Goal: Information Seeking & Learning: Learn about a topic

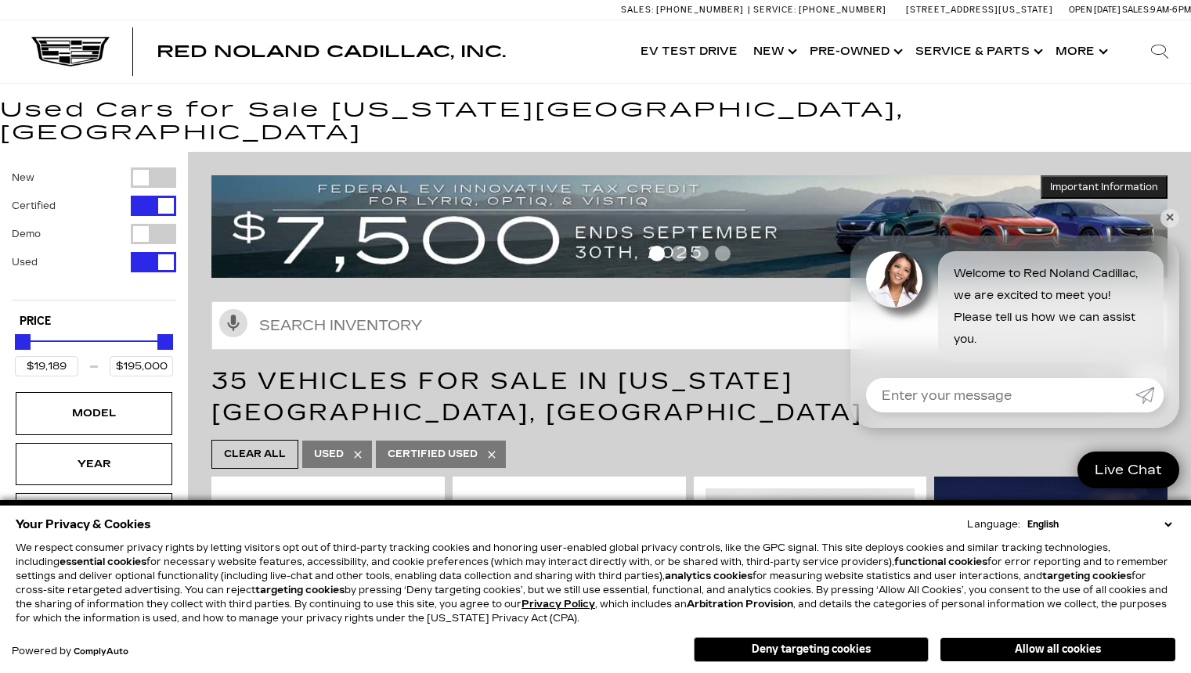
click at [205, 375] on div "35 Vehicles for Sale in Colorado Springs, CO" at bounding box center [689, 397] width 1003 height 78
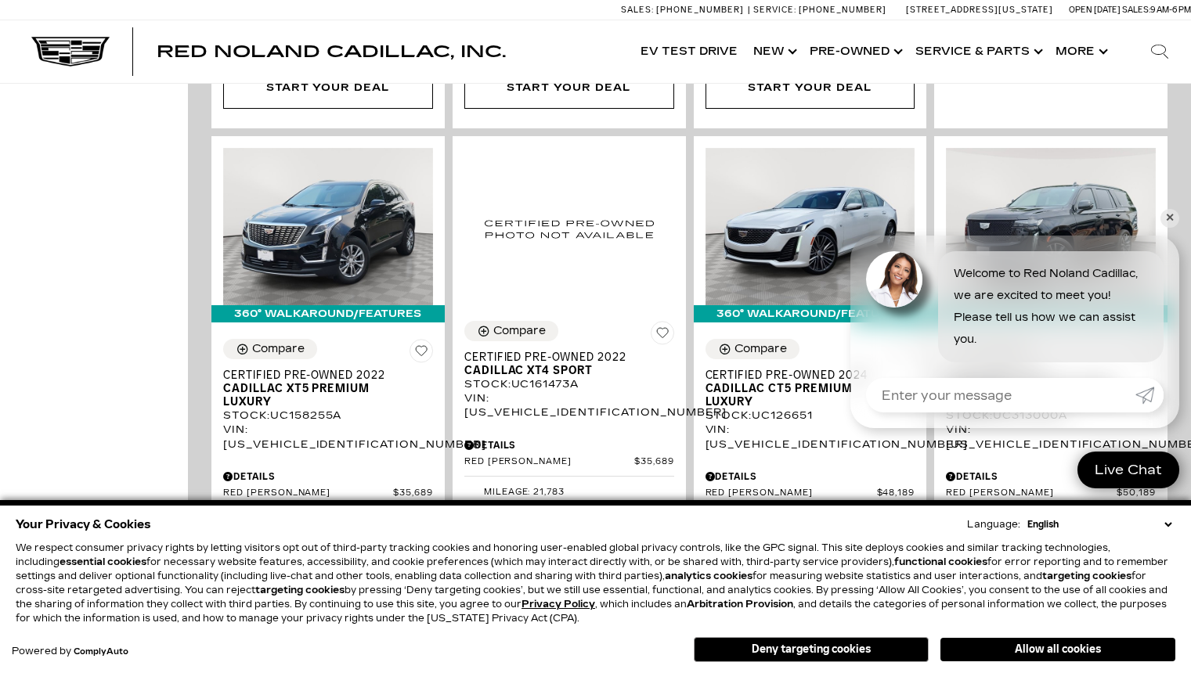
scroll to position [1004, 0]
click at [1173, 214] on link "✕" at bounding box center [1169, 218] width 19 height 19
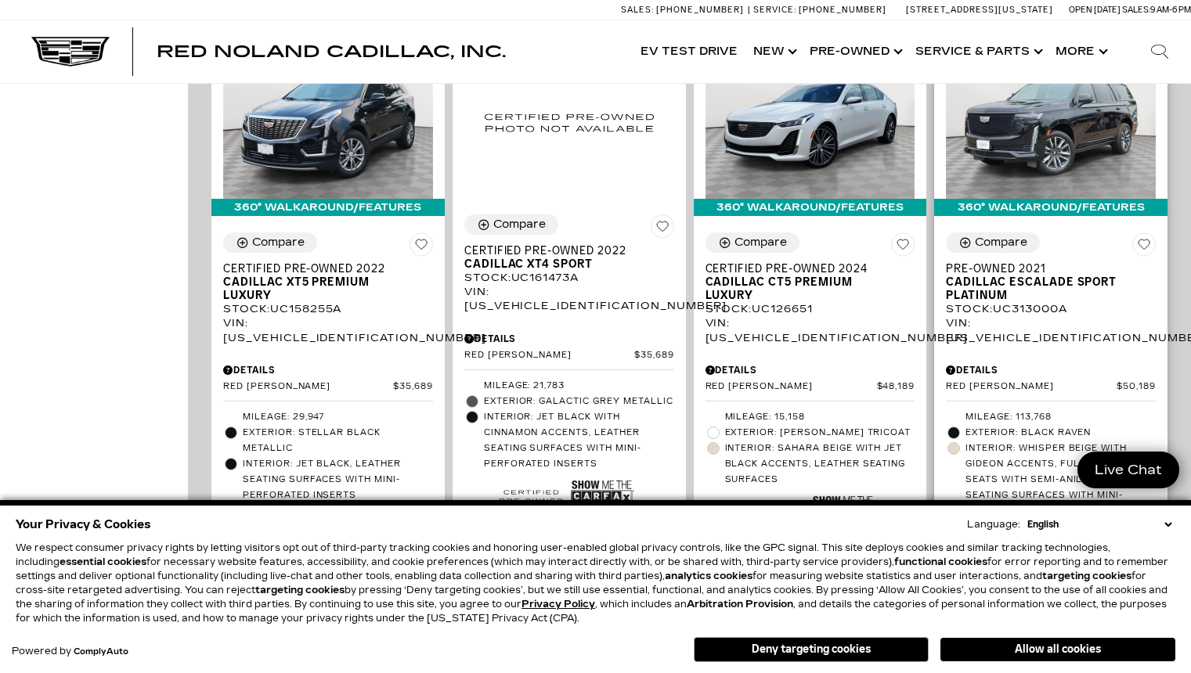
scroll to position [1113, 0]
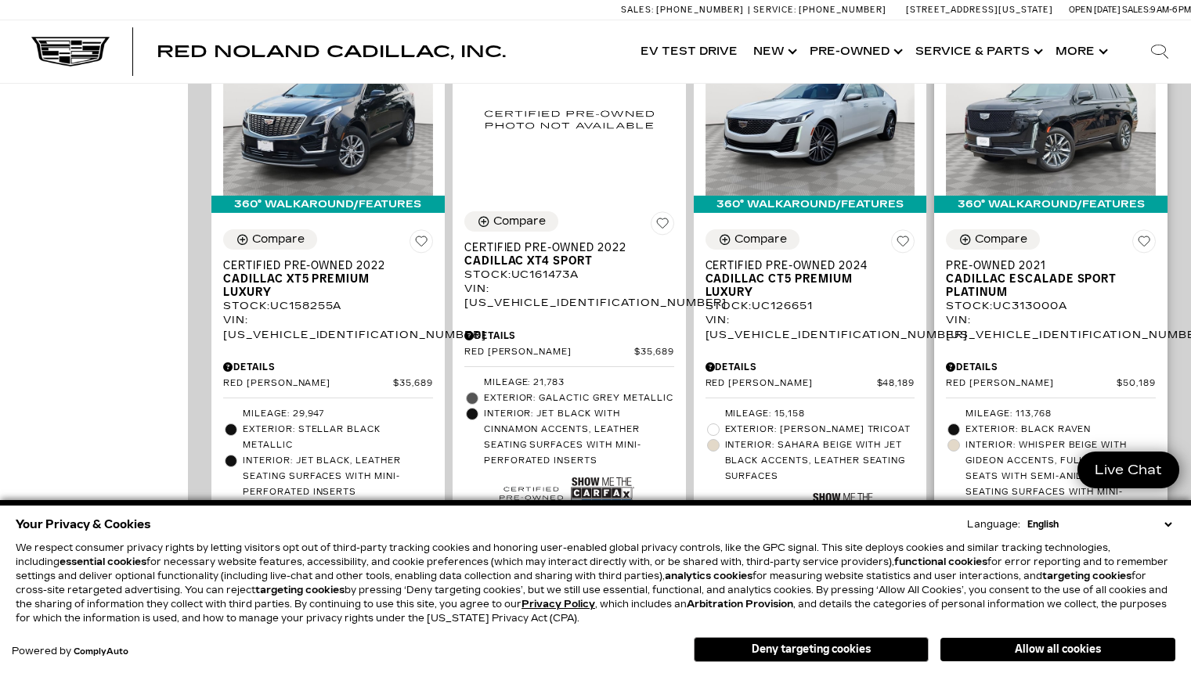
click at [1008, 272] on span "Cadillac Escalade Sport Platinum" at bounding box center [1045, 285] width 198 height 27
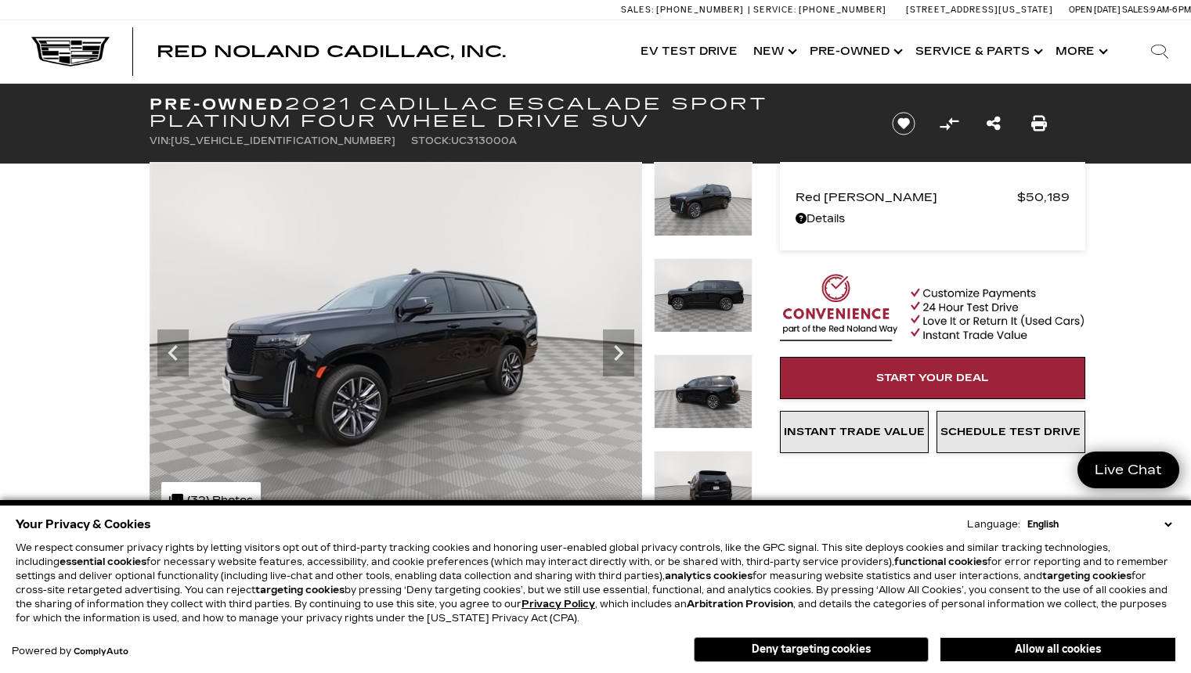
click at [618, 362] on icon "Next" at bounding box center [618, 352] width 31 height 31
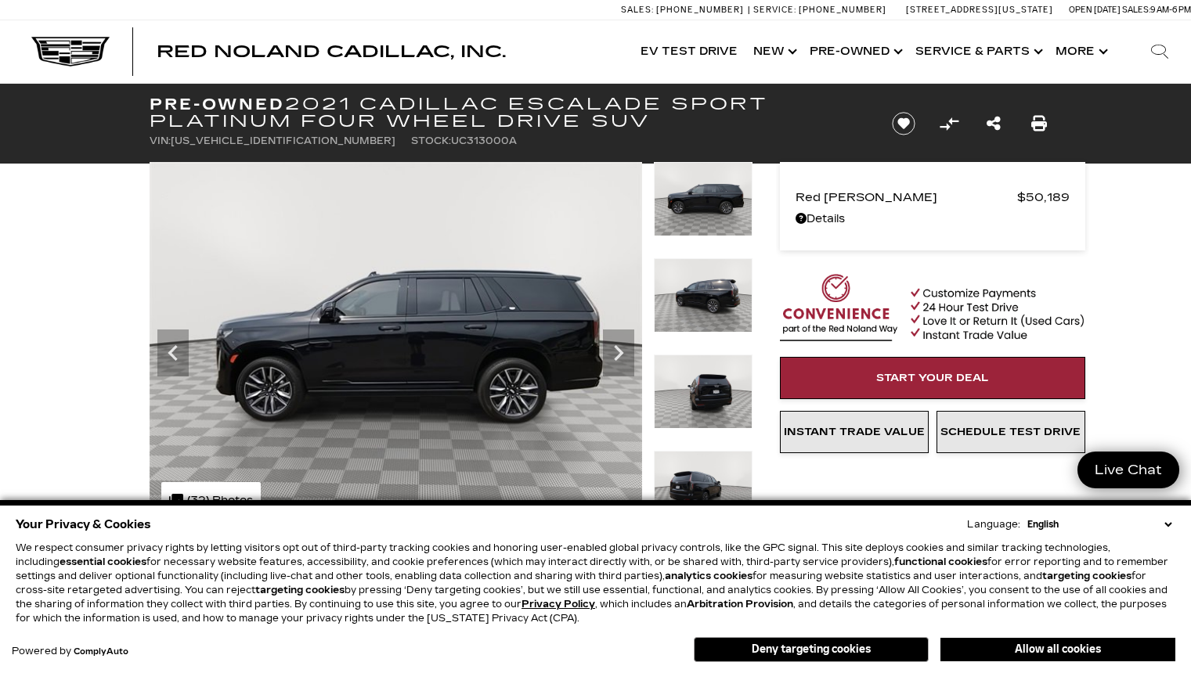
click at [618, 362] on icon "Next" at bounding box center [618, 352] width 31 height 31
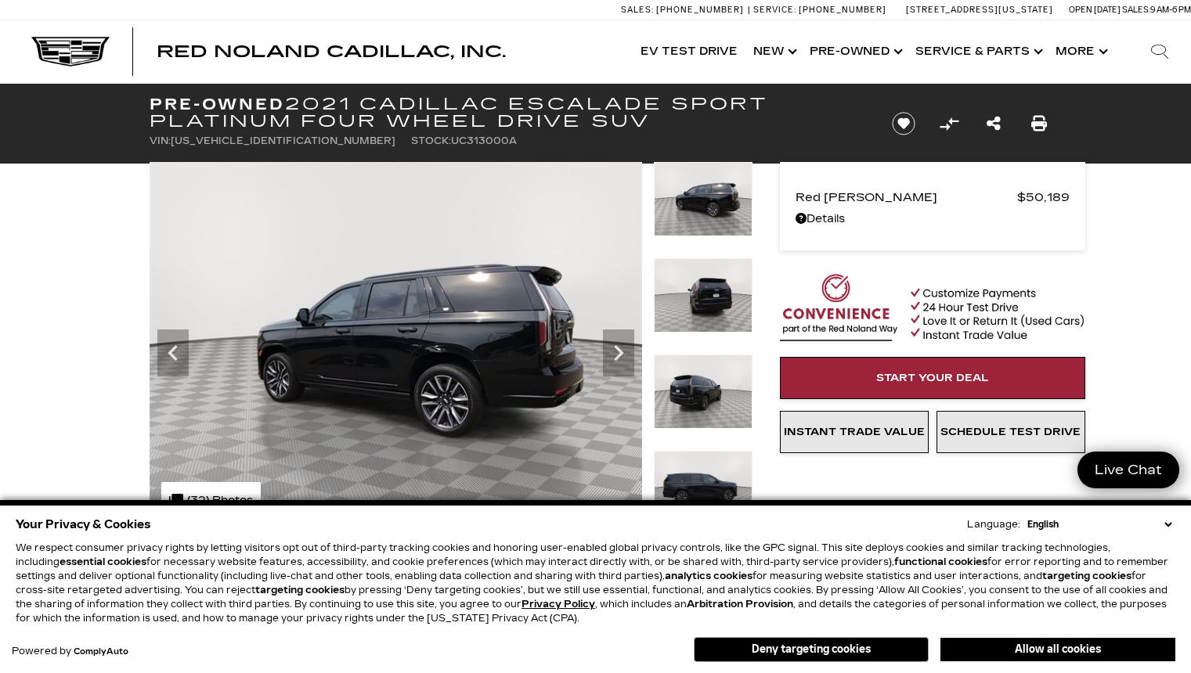
click at [618, 362] on icon "Next" at bounding box center [618, 352] width 31 height 31
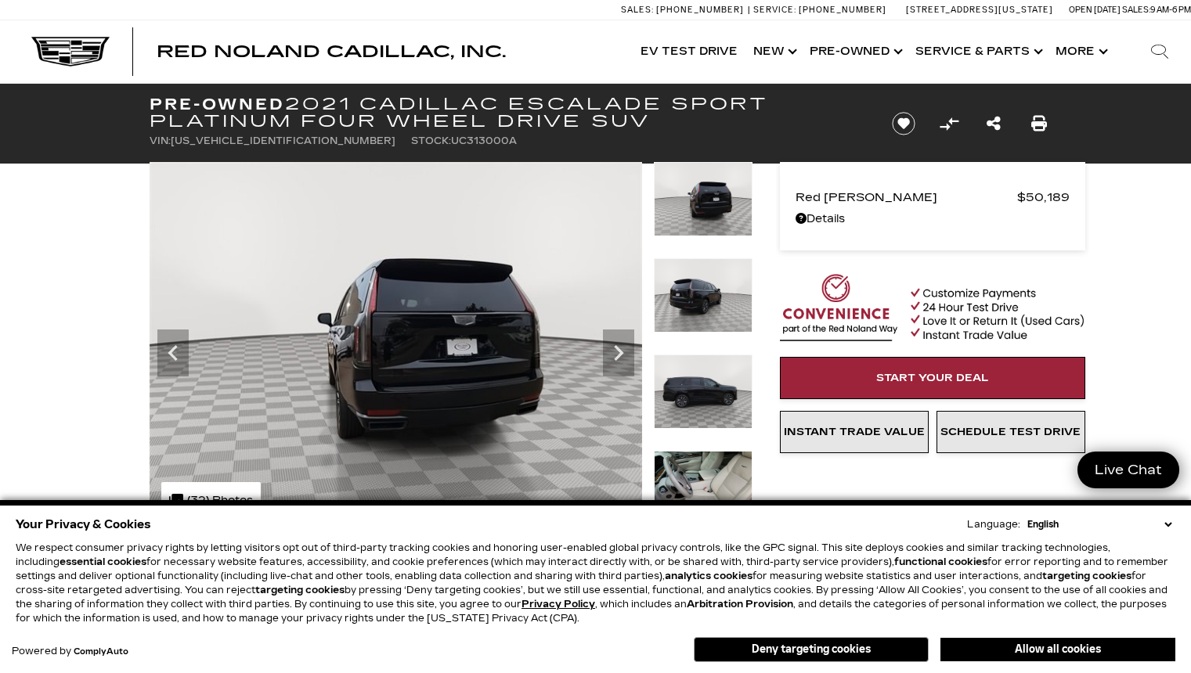
click at [618, 362] on icon "Next" at bounding box center [618, 352] width 31 height 31
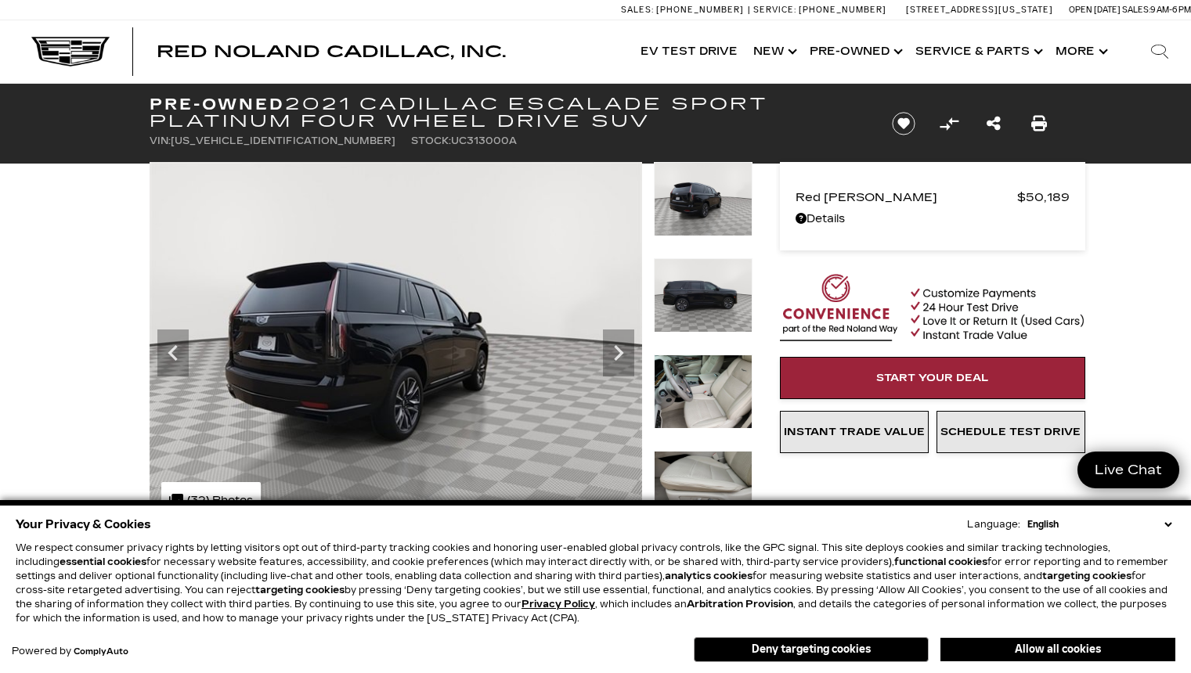
click at [176, 364] on icon "Previous" at bounding box center [172, 352] width 31 height 31
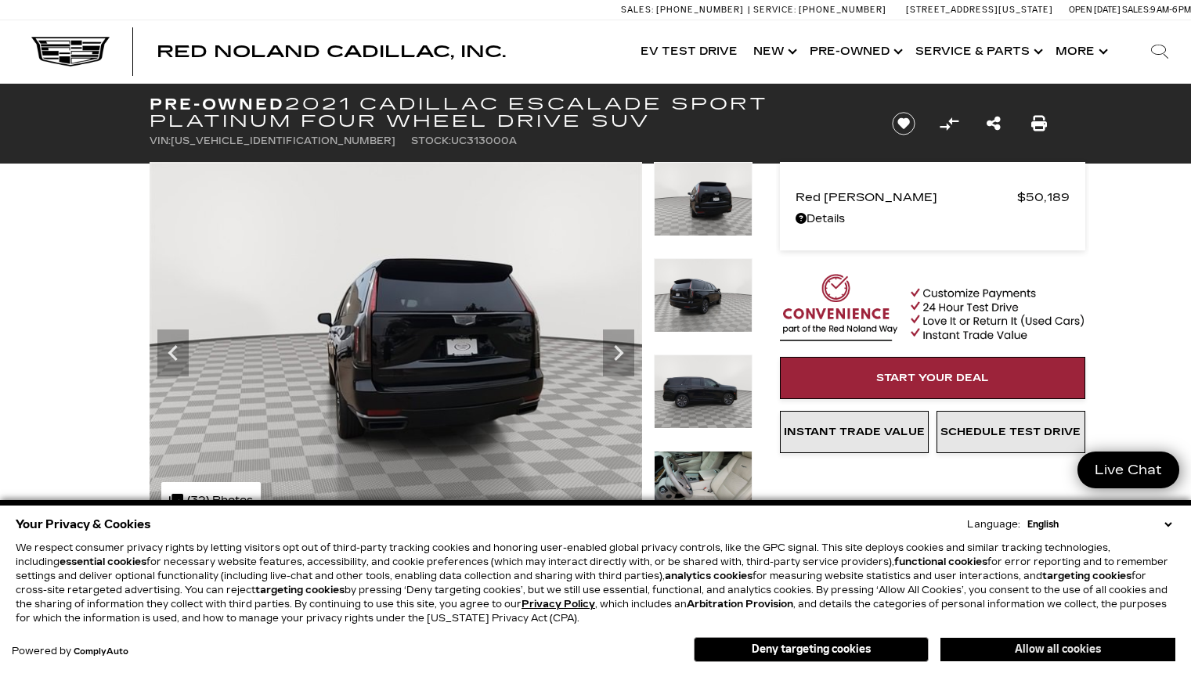
click at [1014, 651] on button "Allow all cookies" at bounding box center [1057, 649] width 235 height 23
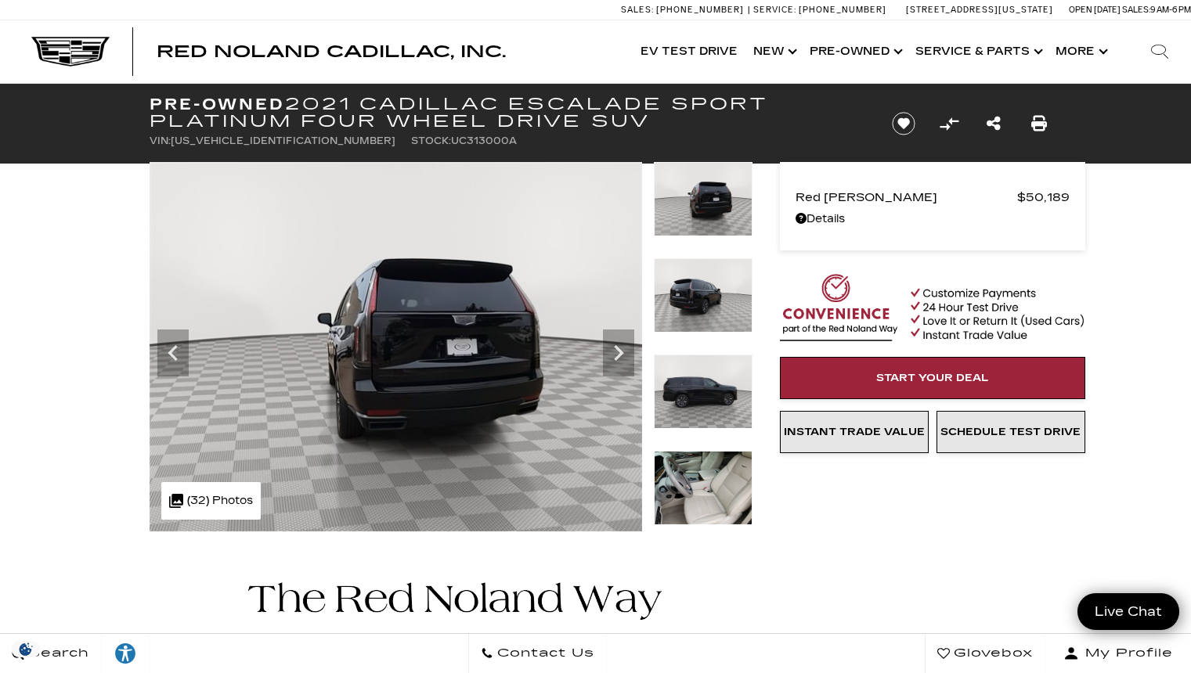
click at [22, 73] on div "Red Noland Cadillac, Inc. Accessible Menu EV Test Drive Show New Cadillac Cross…" at bounding box center [595, 51] width 1191 height 63
click at [892, 51] on link "Show Pre-Owned" at bounding box center [855, 51] width 106 height 63
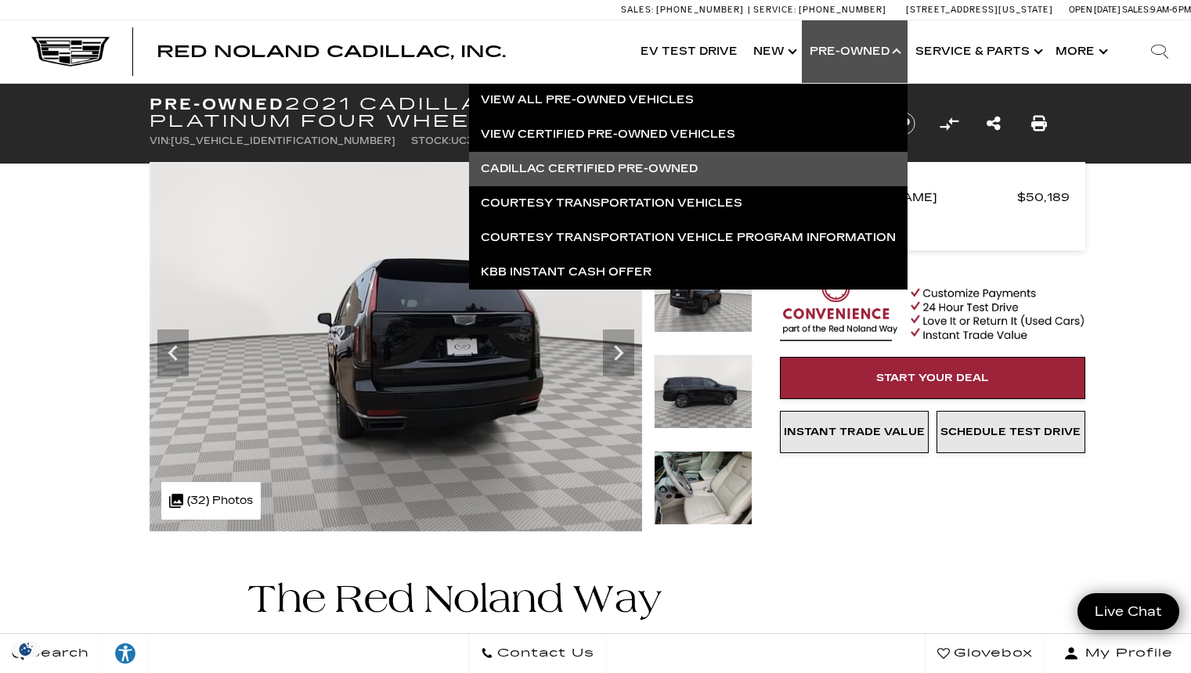
click at [780, 163] on link "Cadillac Certified Pre-Owned" at bounding box center [688, 169] width 438 height 34
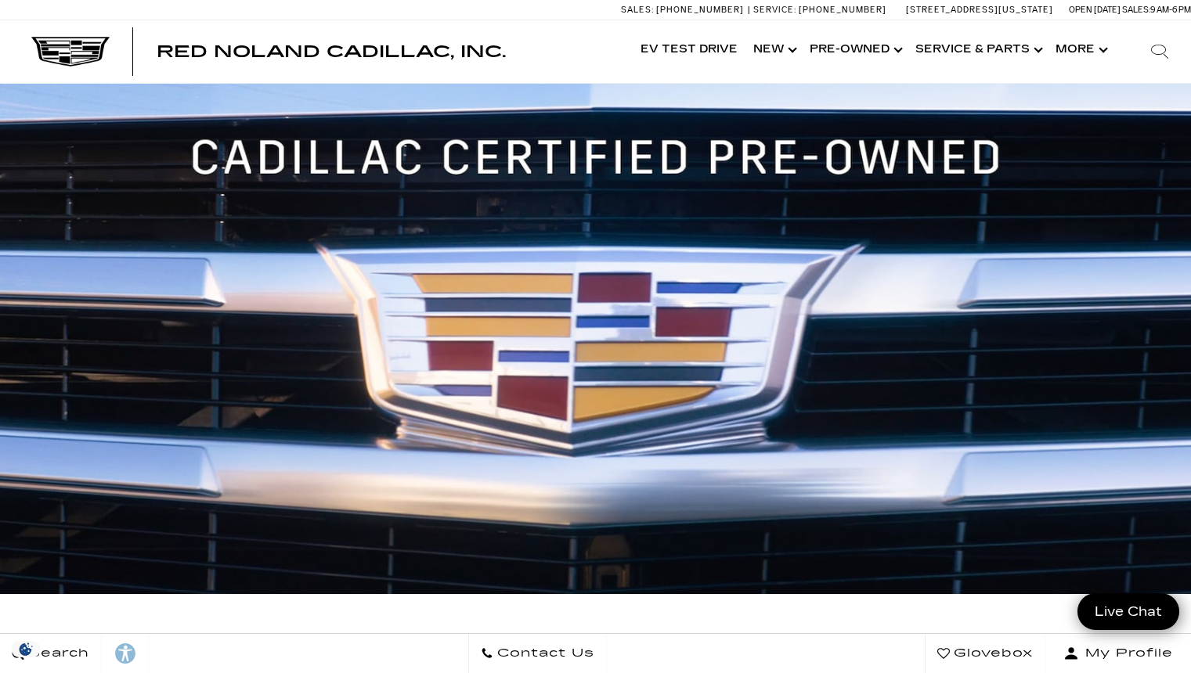
click at [332, 567] on div "Cadillac Certified Pre-Owned Vehicles" at bounding box center [595, 339] width 1191 height 510
